Goal: Transaction & Acquisition: Purchase product/service

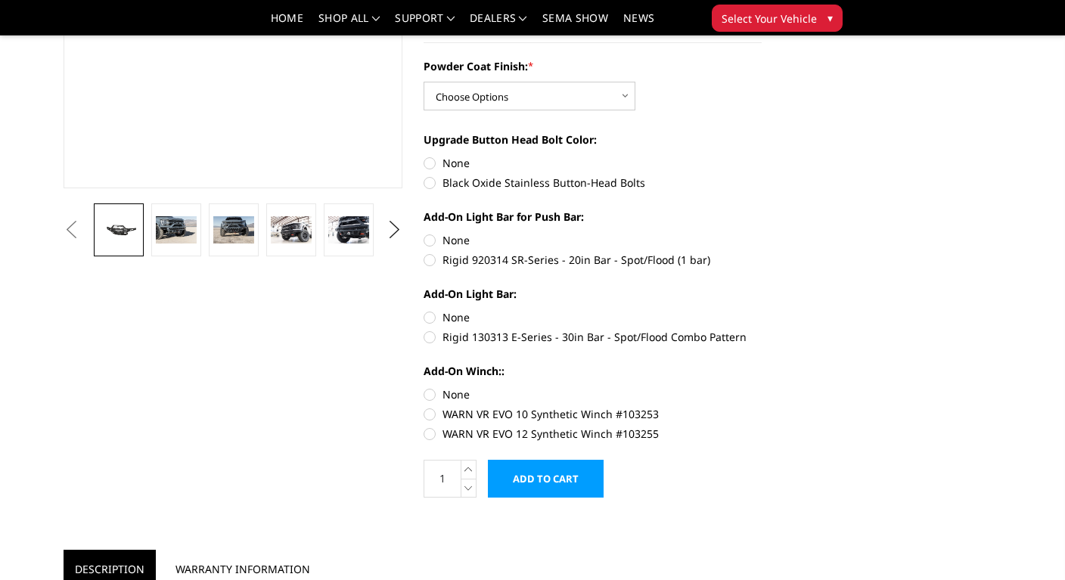
scroll to position [353, 0]
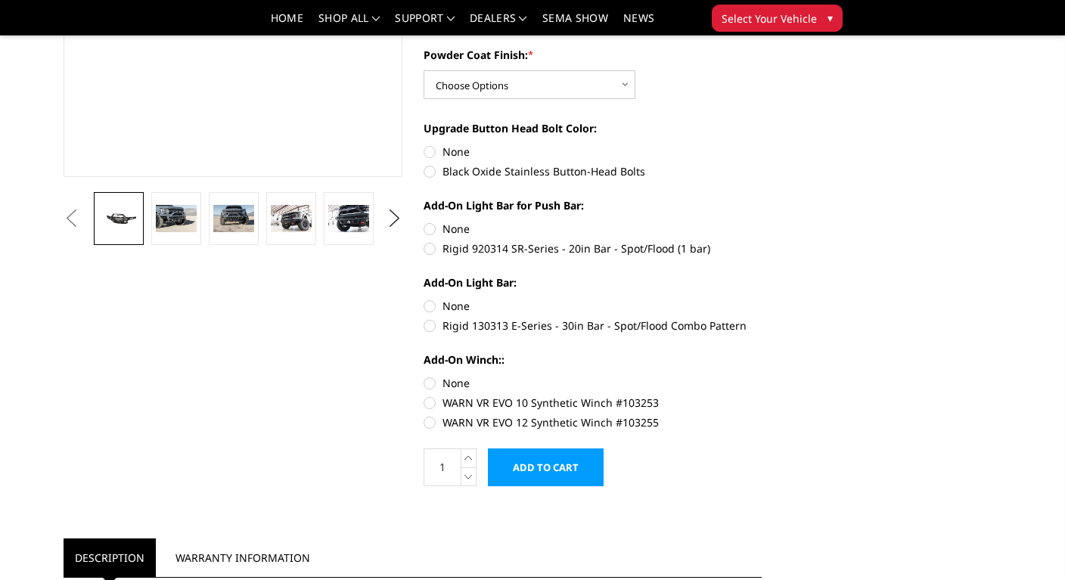
click at [437, 421] on label "WARN VR EVO 12 Synthetic Winch #103255" at bounding box center [593, 423] width 339 height 16
click at [762, 396] on input "WARN VR EVO 12 Synthetic Winch #103255" at bounding box center [762, 395] width 1 height 1
radio input "true"
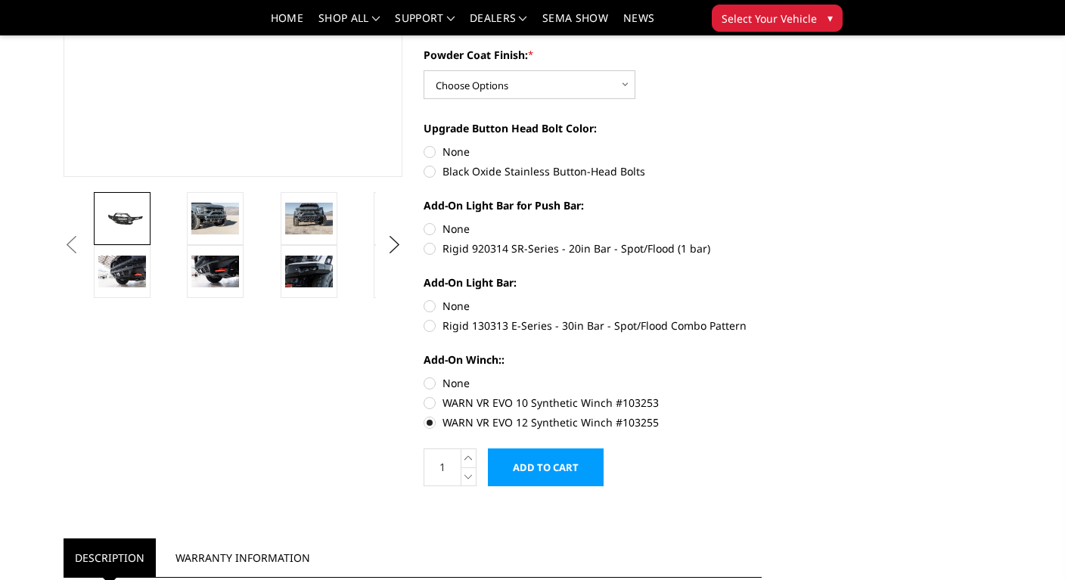
click at [430, 325] on label "Rigid 130313 E-Series - 30in Bar - Spot/Flood Combo Pattern" at bounding box center [593, 326] width 339 height 16
click at [762, 299] on input "Rigid 130313 E-Series - 30in Bar - Spot/Flood Combo Pattern" at bounding box center [762, 298] width 1 height 1
radio input "true"
click at [437, 304] on label "None" at bounding box center [593, 306] width 339 height 16
click at [425, 299] on input "None" at bounding box center [424, 298] width 1 height 1
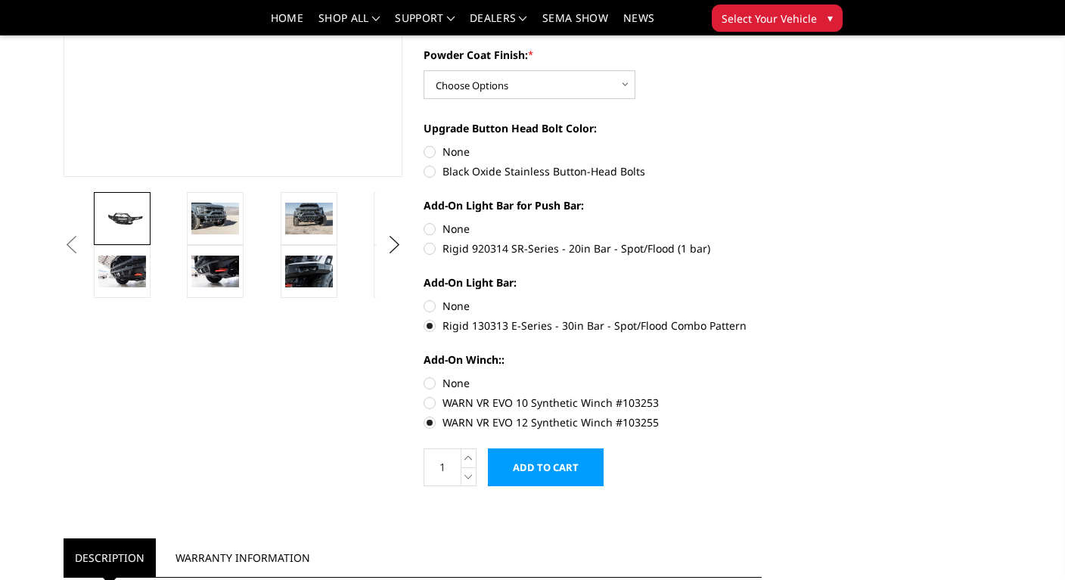
radio input "true"
click at [434, 171] on label "Black Oxide Stainless Button-Head Bolts" at bounding box center [593, 171] width 339 height 16
click at [762, 145] on input "Black Oxide Stainless Button-Head Bolts" at bounding box center [762, 144] width 1 height 1
radio input "true"
click at [621, 87] on select "Choose Options Bare Metal Texture Black Powder Coat" at bounding box center [530, 84] width 212 height 29
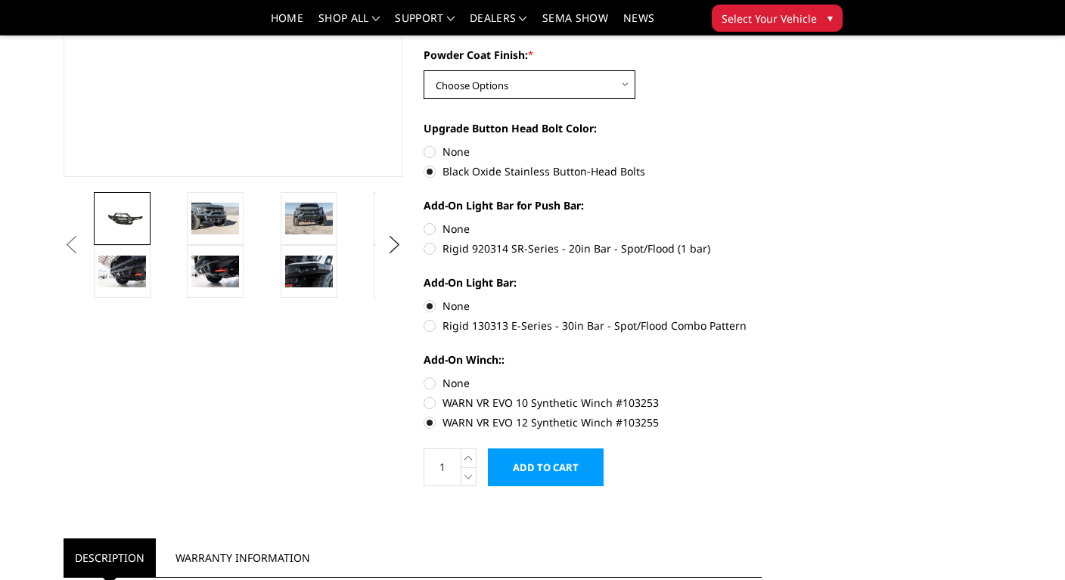
select select "2766"
click at [424, 70] on select "Choose Options Bare Metal Texture Black Powder Coat" at bounding box center [530, 84] width 212 height 29
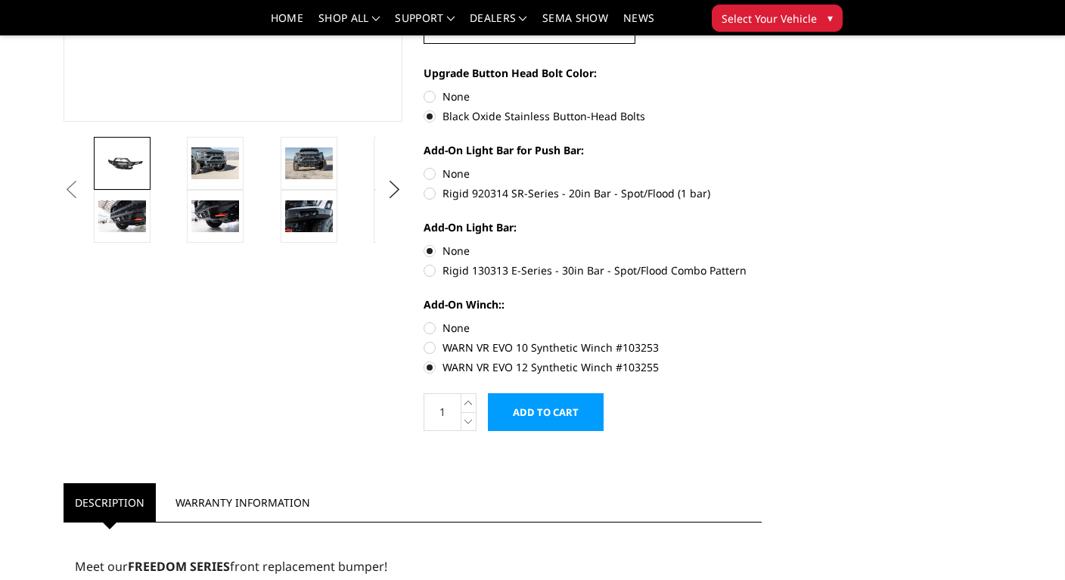
scroll to position [410, 0]
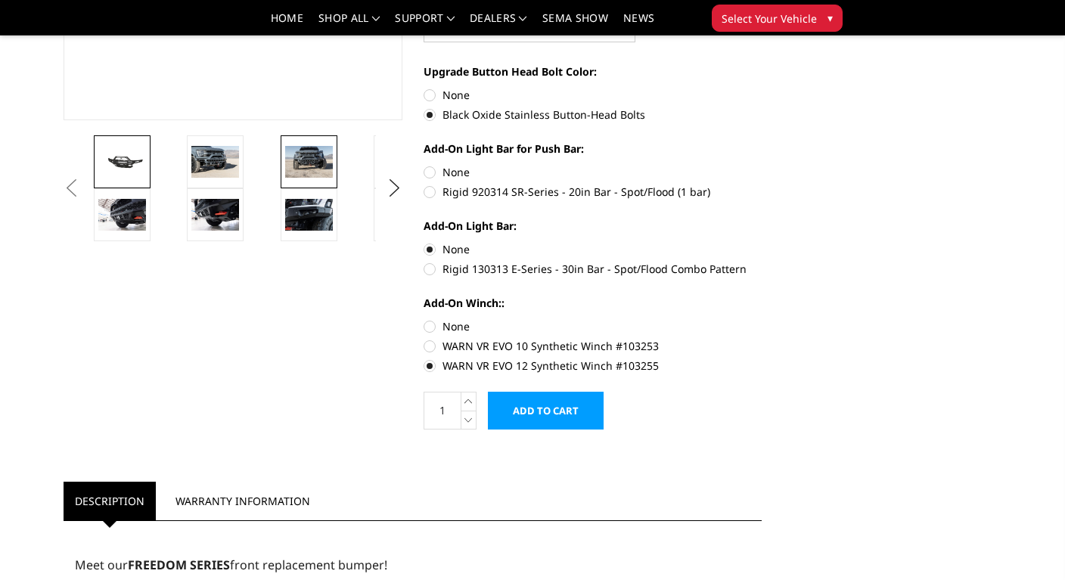
click at [314, 165] on img at bounding box center [309, 162] width 48 height 32
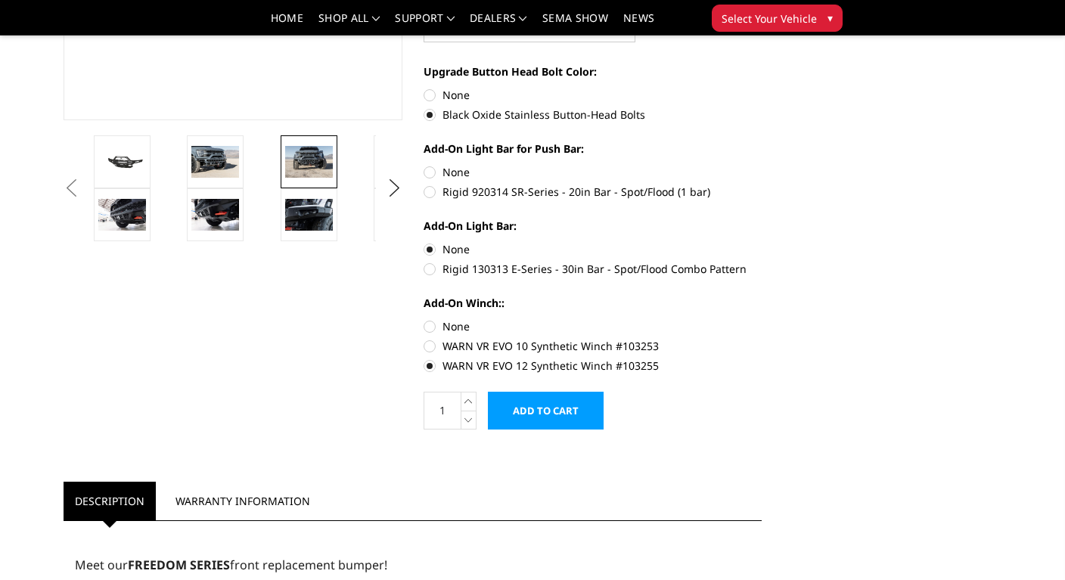
click at [314, 165] on img at bounding box center [309, 162] width 48 height 32
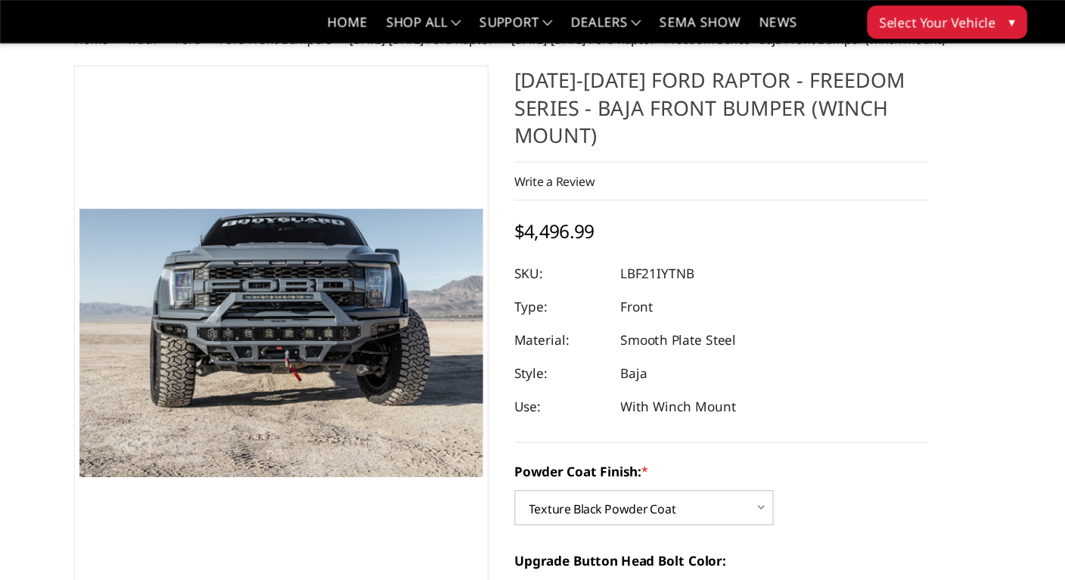
scroll to position [20, 0]
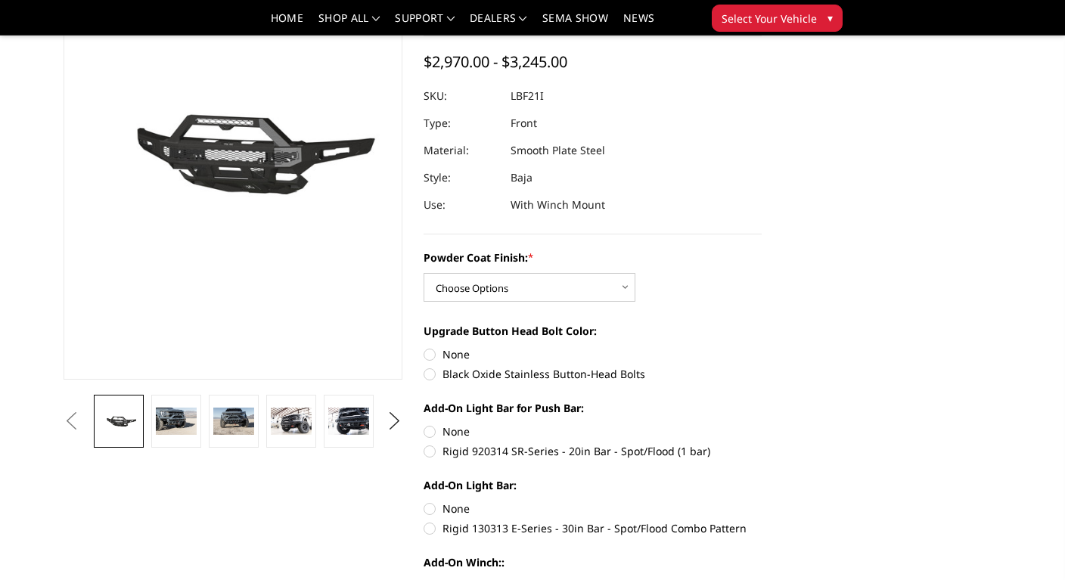
scroll to position [186, 0]
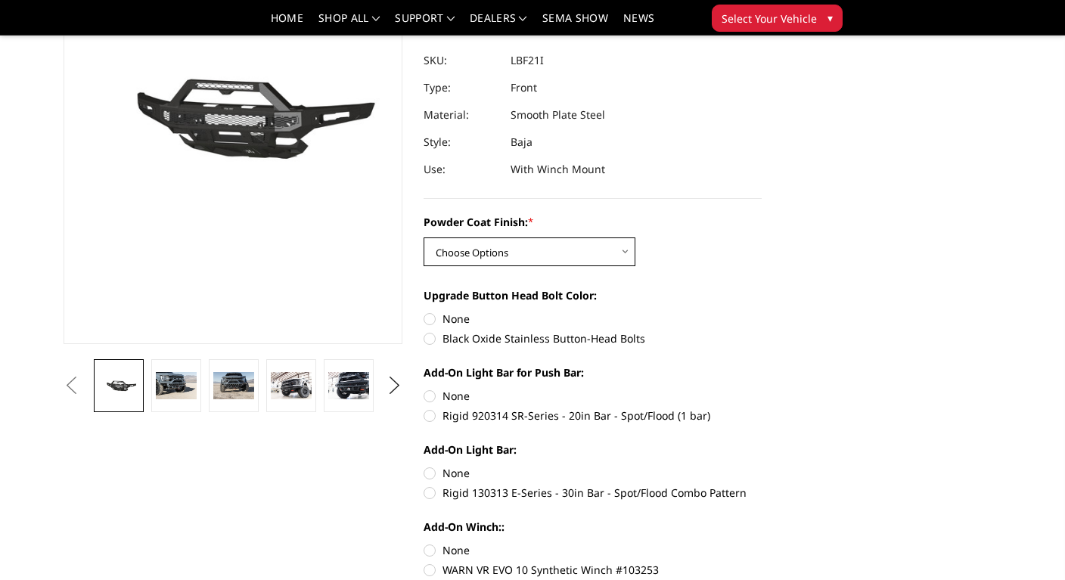
click at [627, 249] on select "Choose Options Bare Metal Texture Black Powder Coat" at bounding box center [530, 252] width 212 height 29
select select "2766"
click at [424, 238] on select "Choose Options Bare Metal Texture Black Powder Coat" at bounding box center [530, 252] width 212 height 29
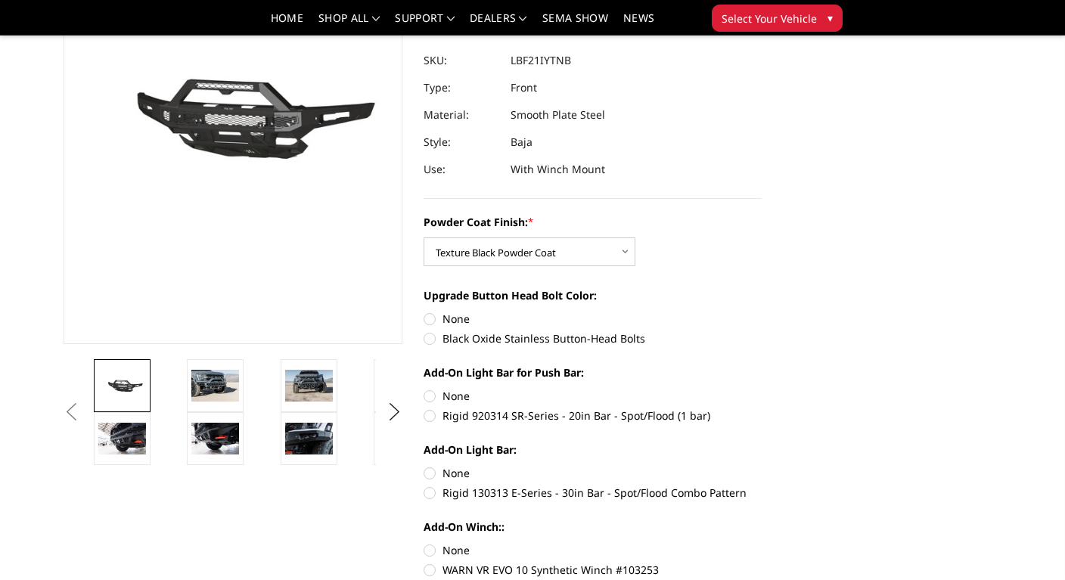
click at [431, 339] on label "Black Oxide Stainless Button-Head Bolts" at bounding box center [593, 339] width 339 height 16
click at [762, 312] on input "Black Oxide Stainless Button-Head Bolts" at bounding box center [762, 311] width 1 height 1
radio input "true"
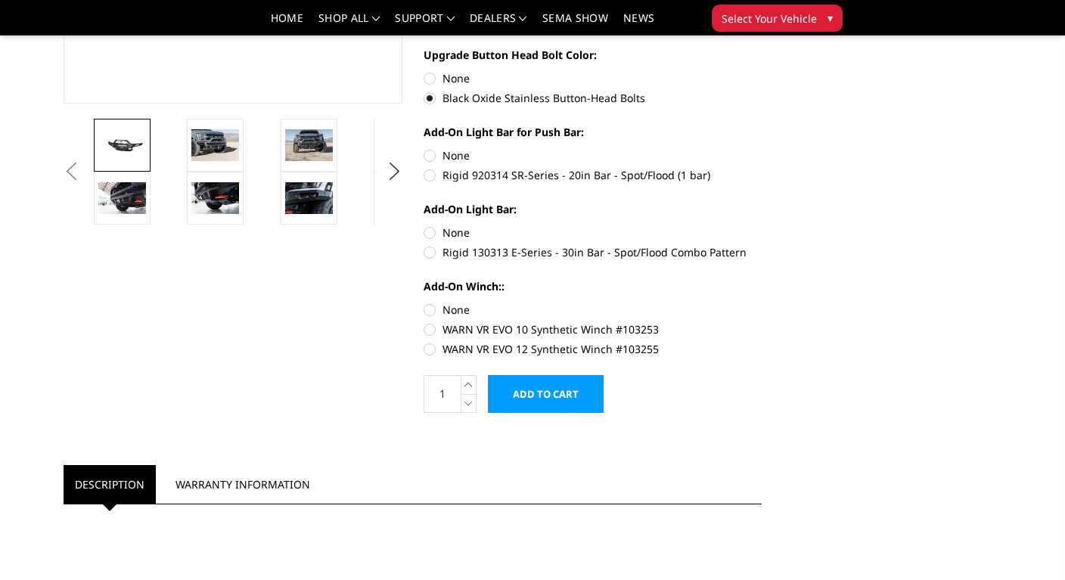
scroll to position [428, 0]
click at [432, 327] on label "WARN VR EVO 10 Synthetic Winch #103253" at bounding box center [593, 329] width 339 height 16
click at [762, 302] on input "WARN VR EVO 10 Synthetic Winch #103253" at bounding box center [762, 301] width 1 height 1
radio input "true"
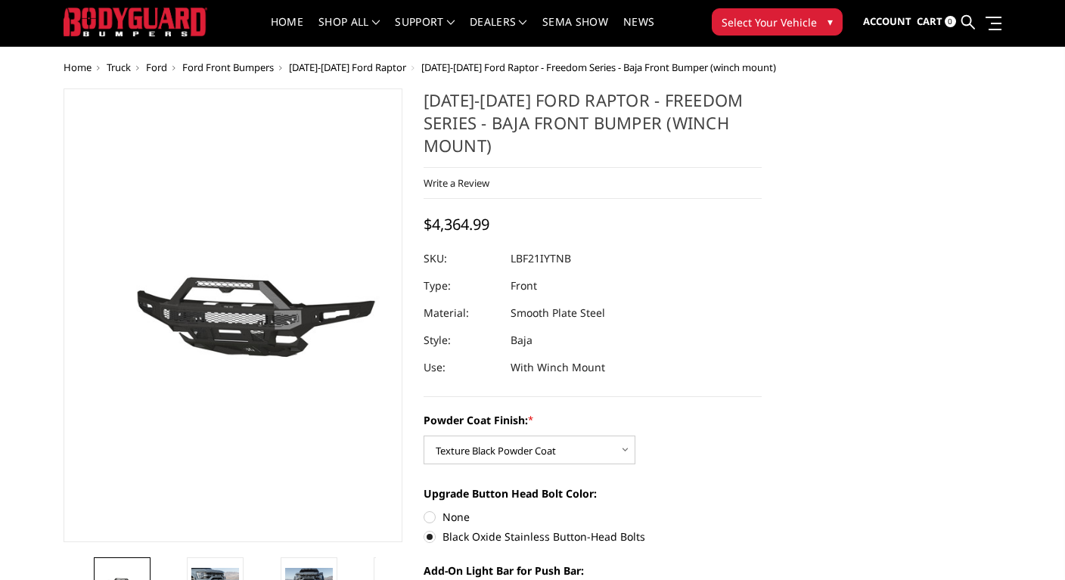
scroll to position [33, 0]
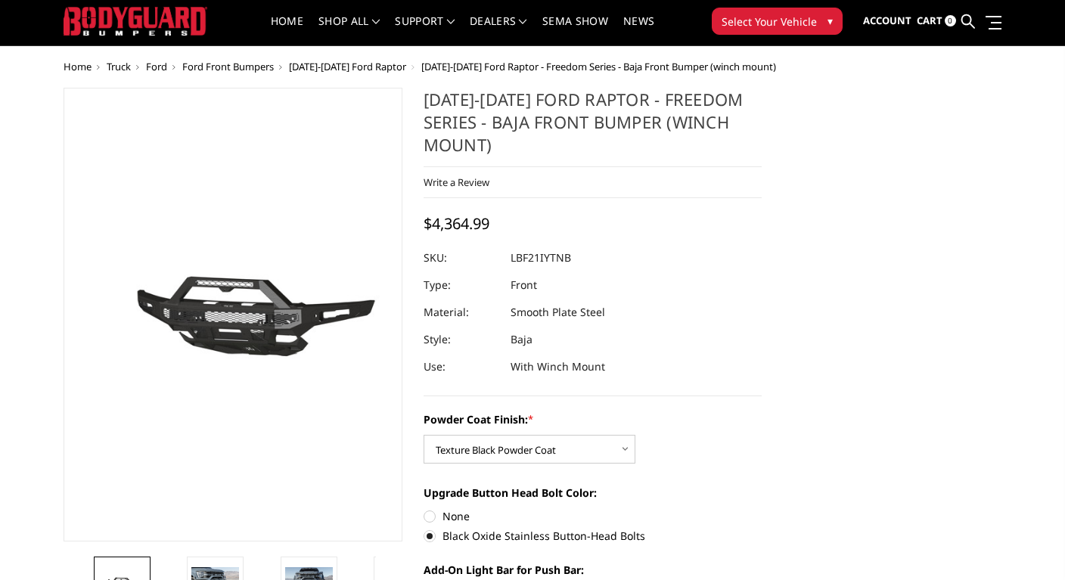
click at [633, 168] on div "Write a Review Write a Review × 2021-2025 Ford Raptor - Freedom Series - Baja F…" at bounding box center [593, 182] width 339 height 31
click at [586, 26] on link "SEMA Show" at bounding box center [576, 31] width 66 height 30
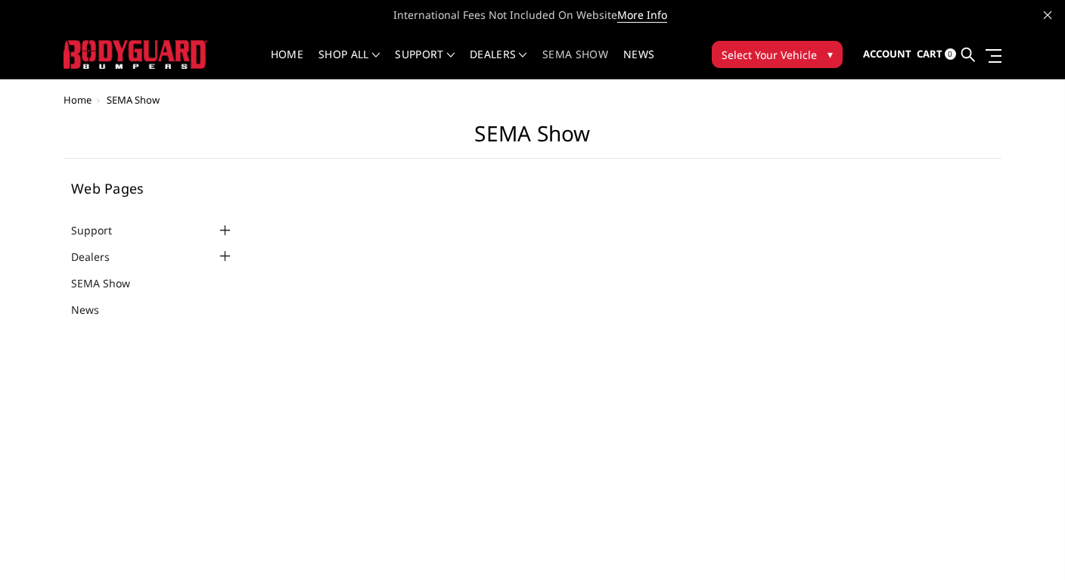
select select "US"
